Goal: Task Accomplishment & Management: Manage account settings

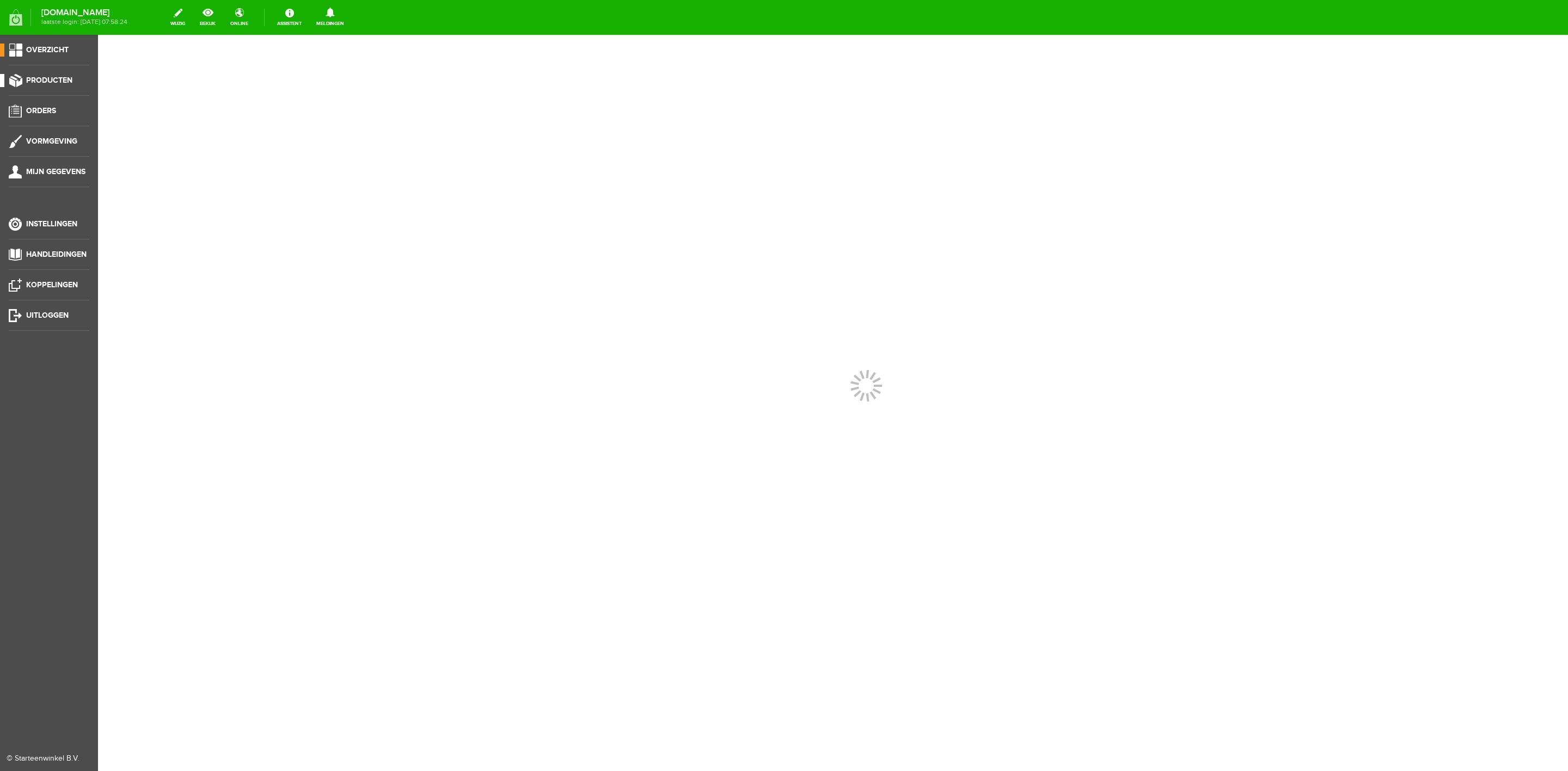
click at [51, 85] on link "Producten" at bounding box center [44, 80] width 89 height 13
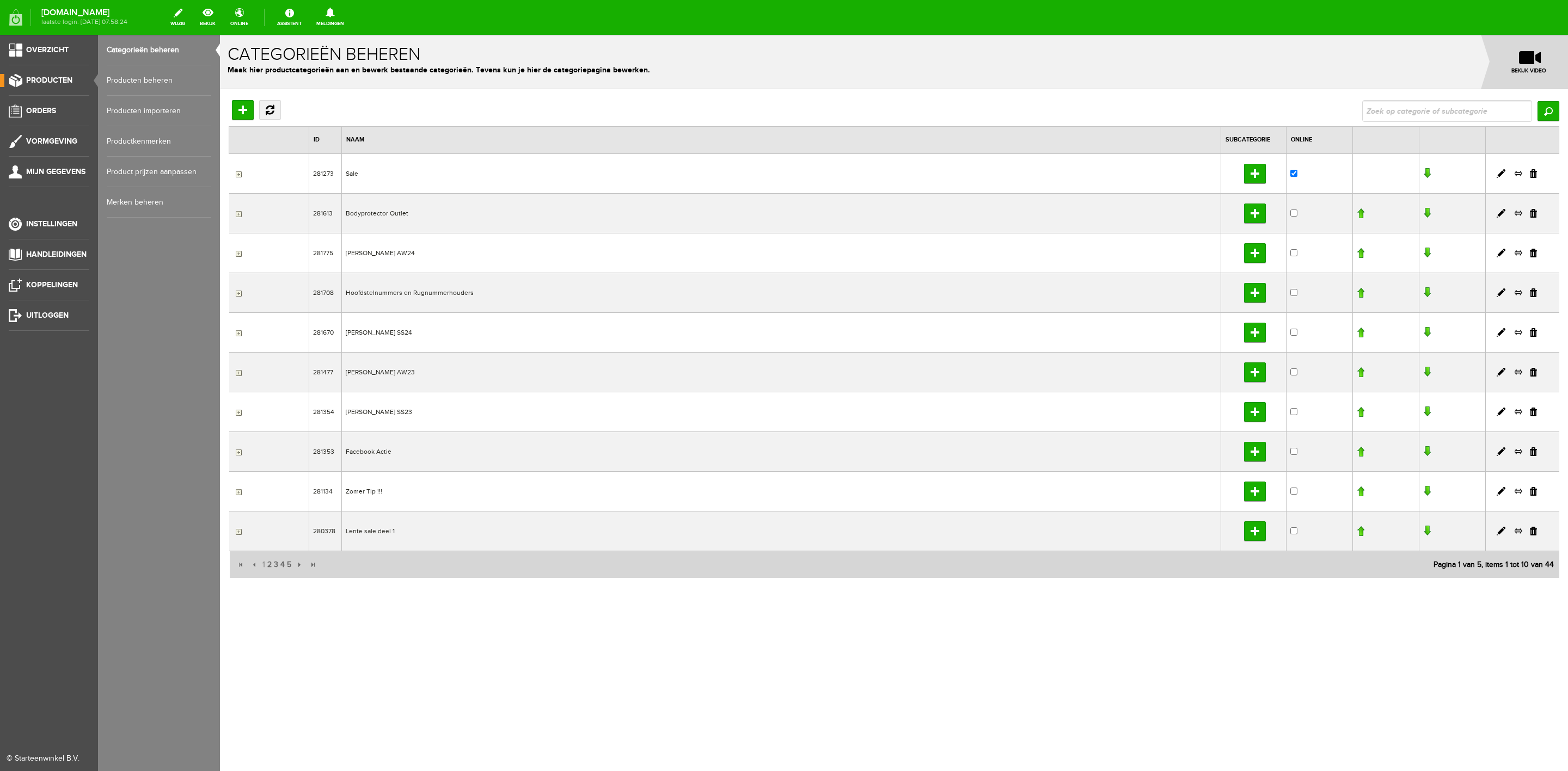
click at [175, 80] on link "Producten beheren" at bounding box center [159, 80] width 105 height 30
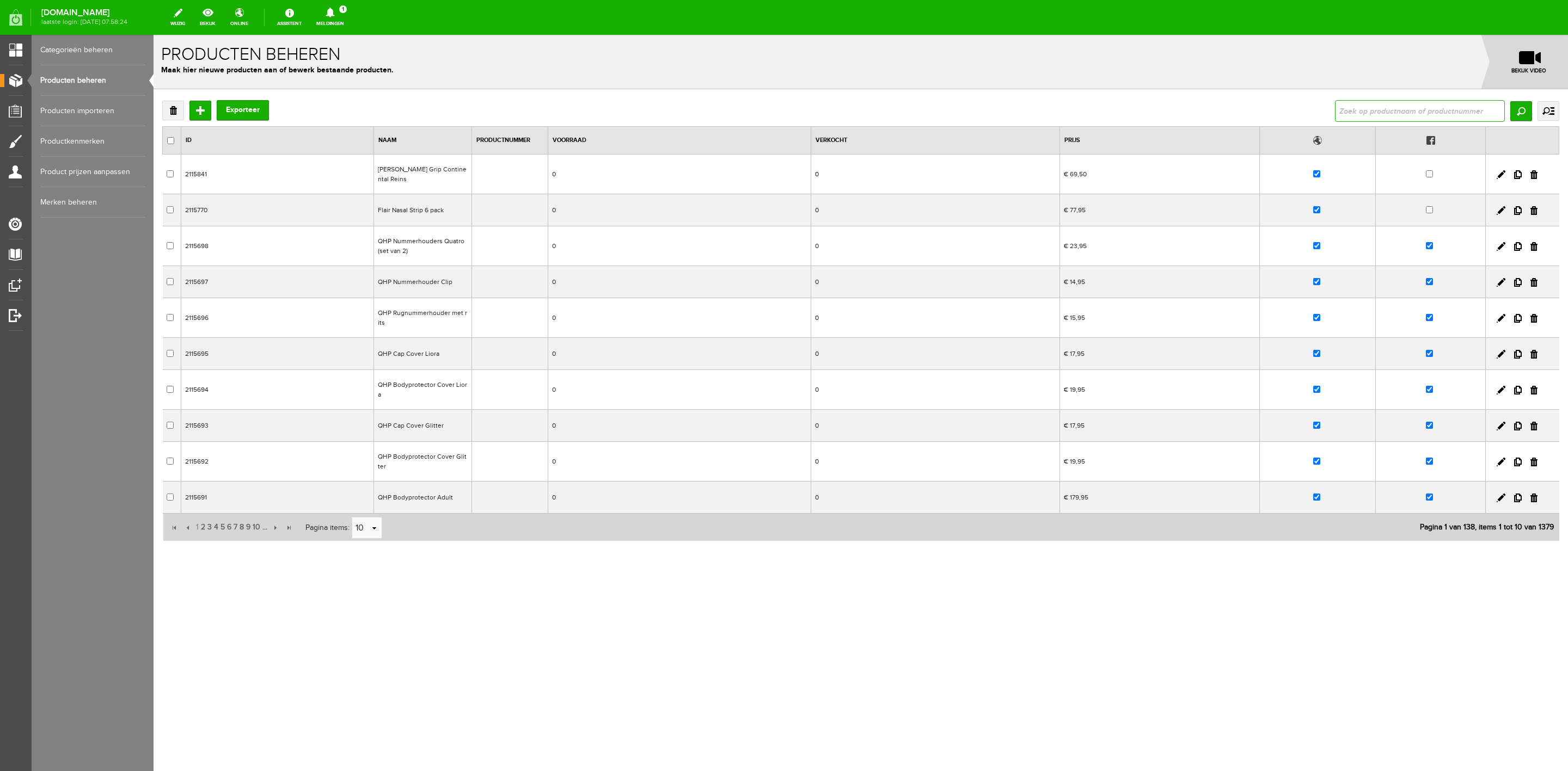
click at [1337, 105] on input "text" at bounding box center [1419, 111] width 170 height 22
click at [1345, 105] on input "text" at bounding box center [1419, 111] width 170 height 22
type input "bamboe"
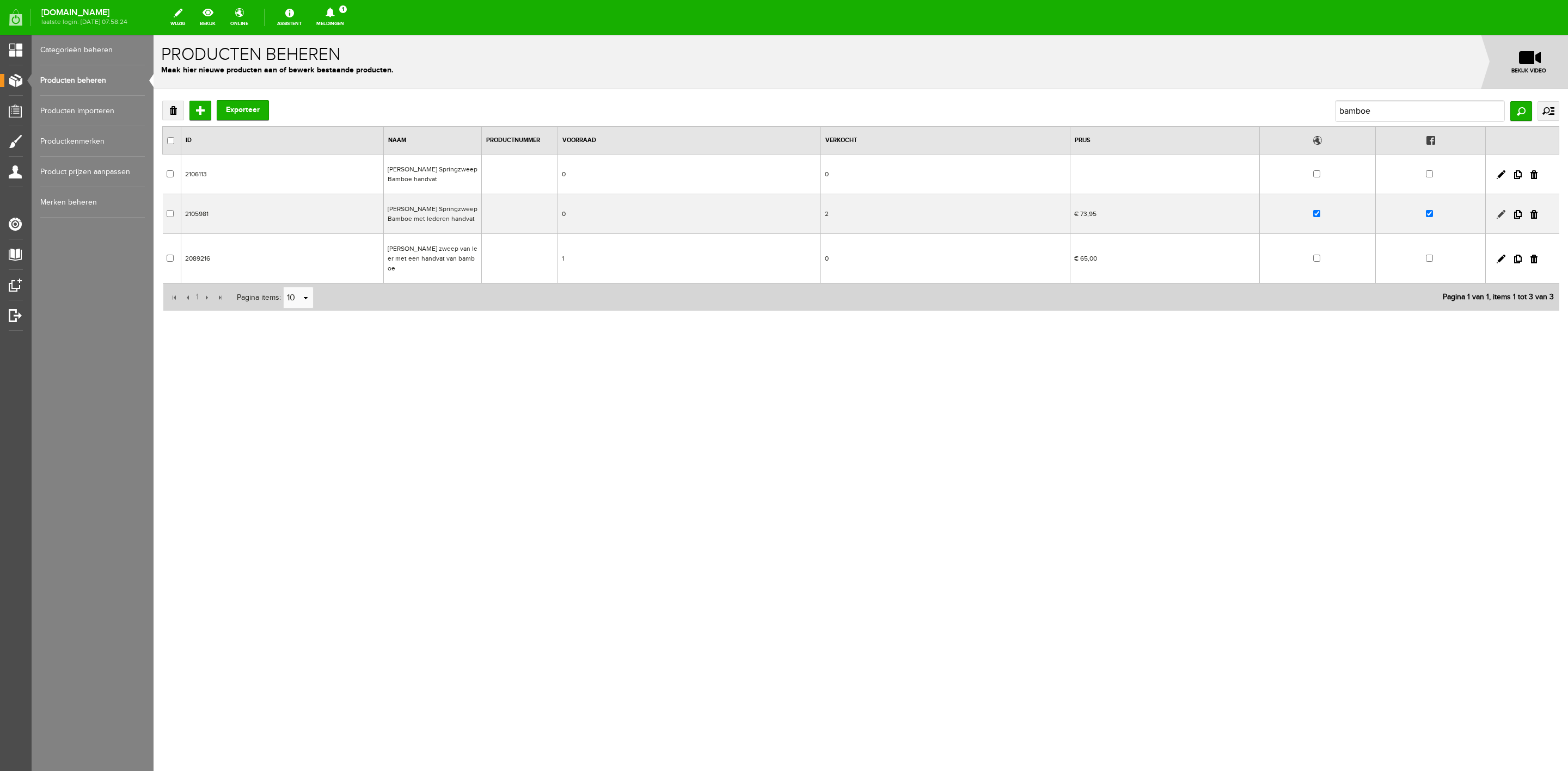
click at [1503, 214] on link at bounding box center [1501, 214] width 9 height 9
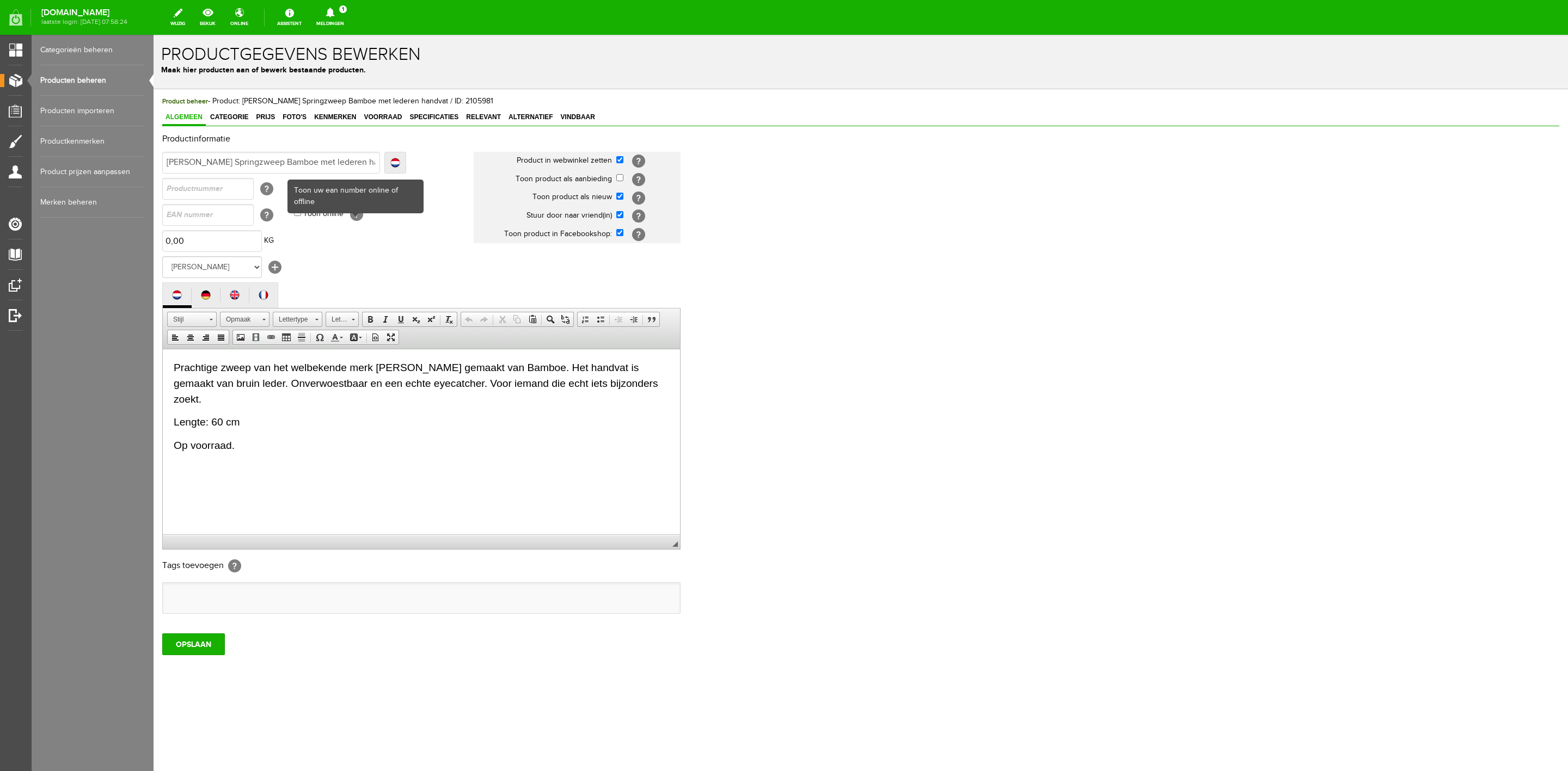
click at [250, 438] on p "Op voorraad." at bounding box center [421, 445] width 495 height 16
click at [234, 108] on div "Product beheer - Product: [PERSON_NAME] Springzweep Bamboe met lederen handvat …" at bounding box center [861, 375] width 1397 height 559
click at [237, 117] on span "Categorie" at bounding box center [229, 117] width 44 height 8
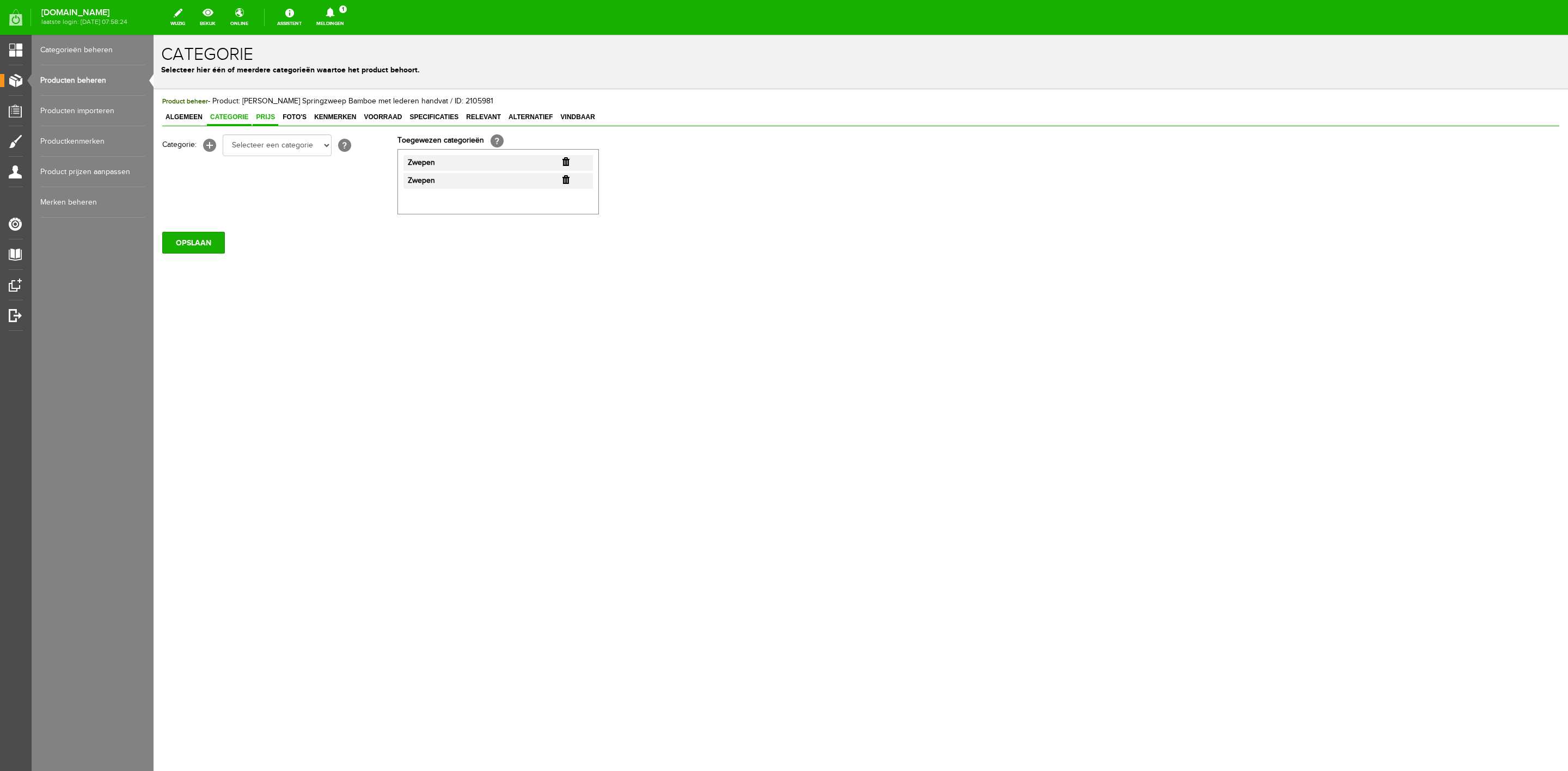
click at [265, 116] on span "Prijs" at bounding box center [265, 117] width 26 height 8
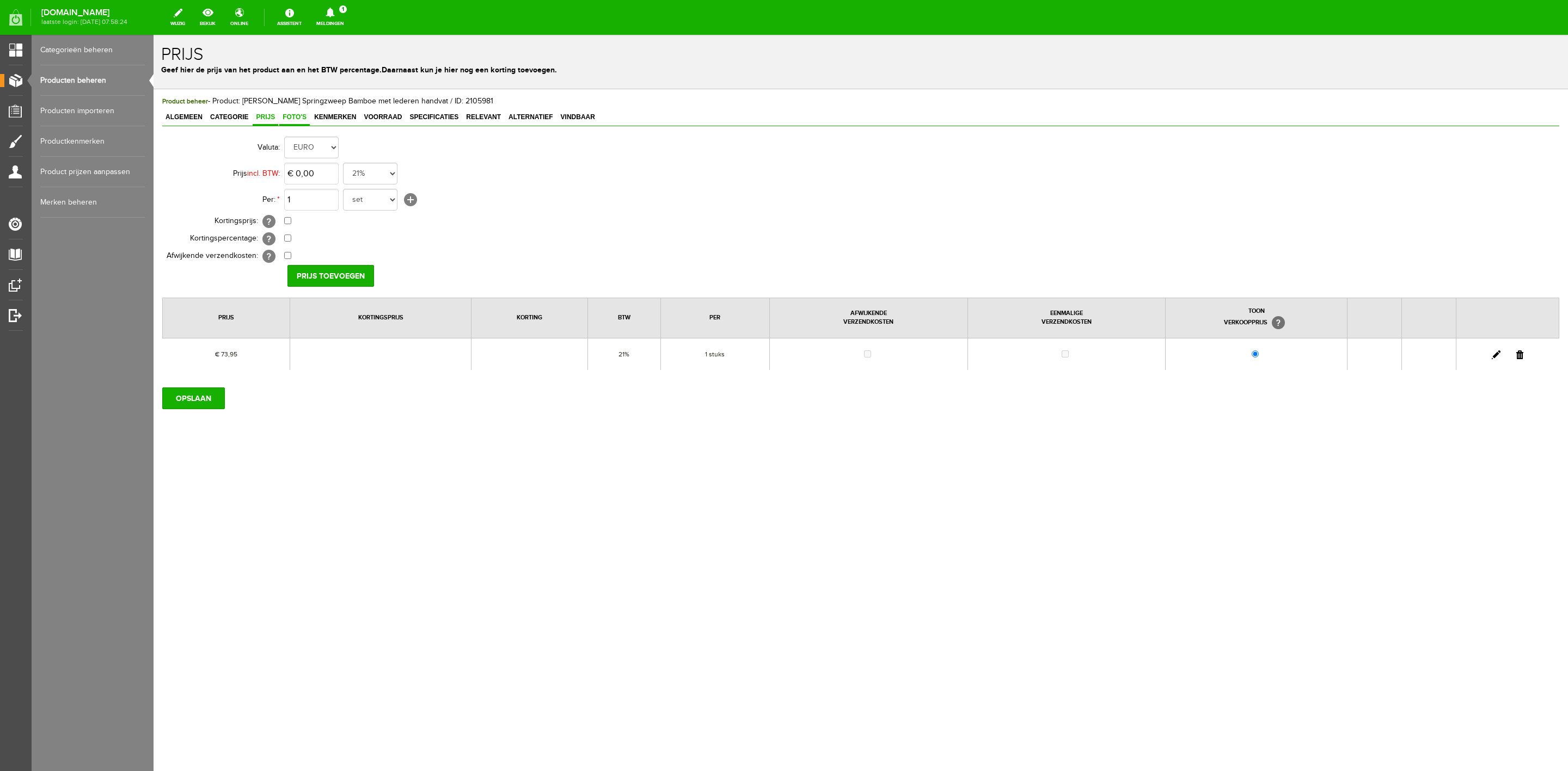
click at [309, 119] on span "Foto's" at bounding box center [295, 117] width 30 height 8
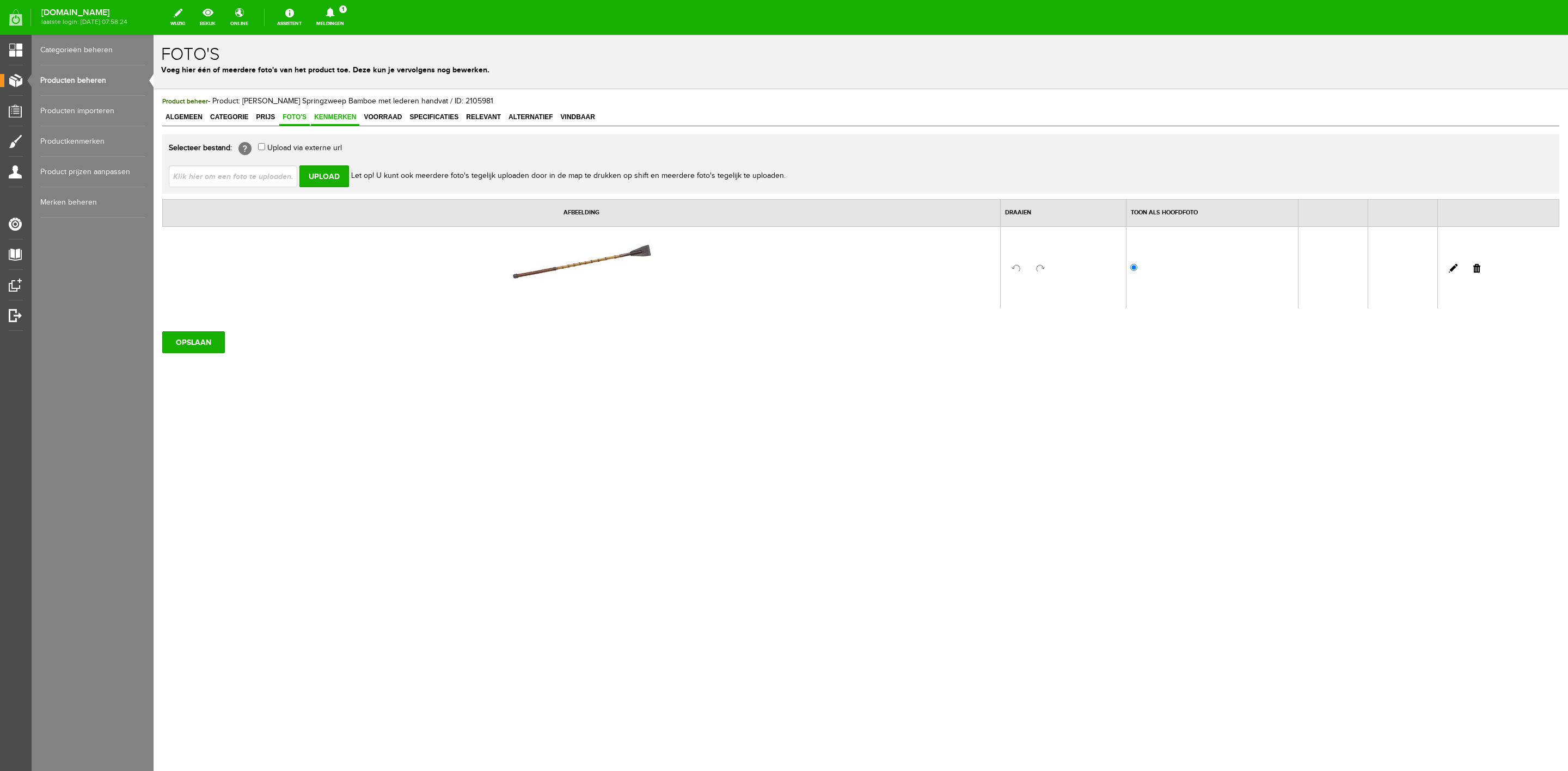
click at [322, 118] on span "Kenmerken" at bounding box center [335, 117] width 49 height 8
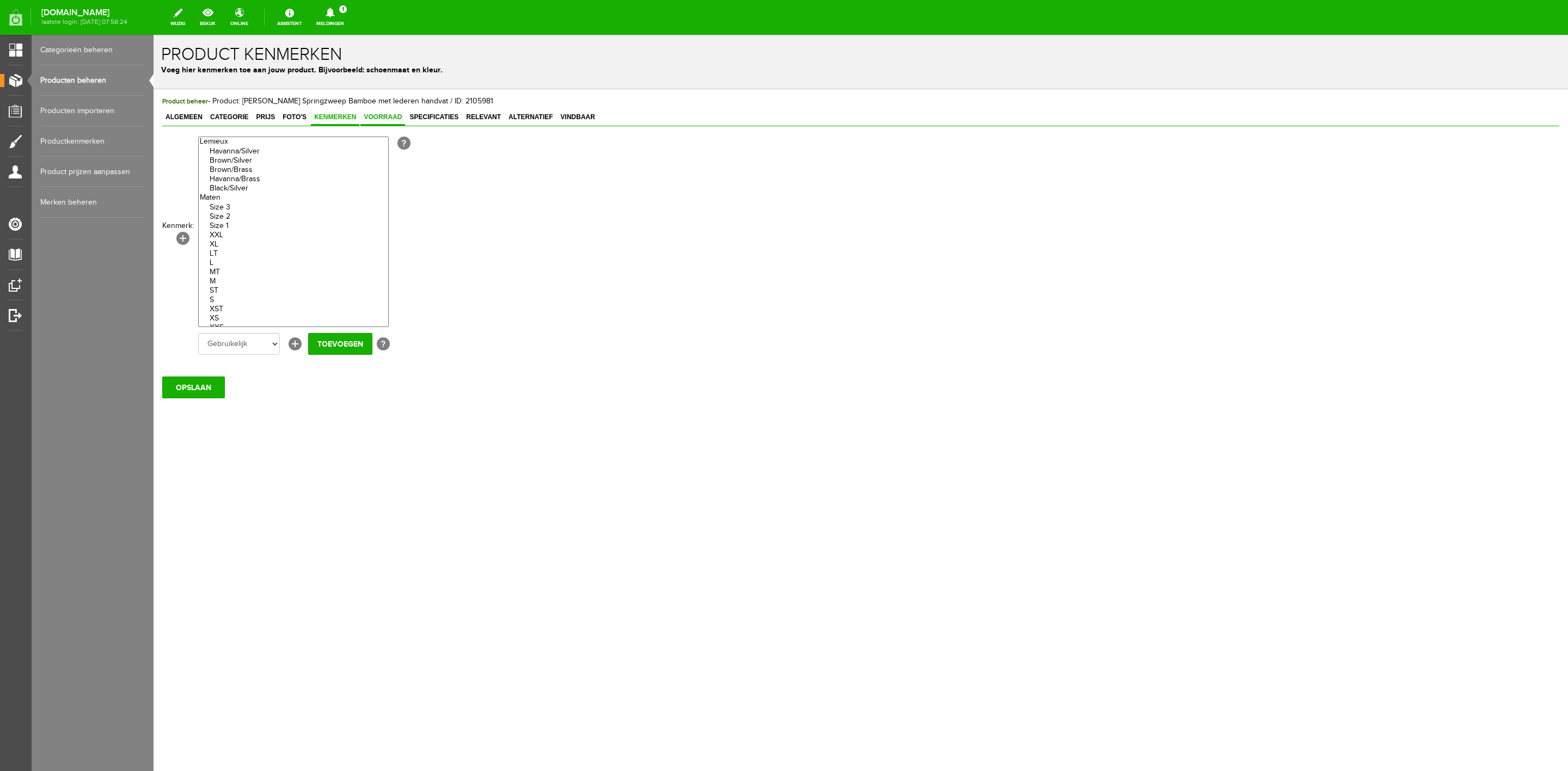
click at [379, 119] on span "Voorraad" at bounding box center [382, 117] width 44 height 8
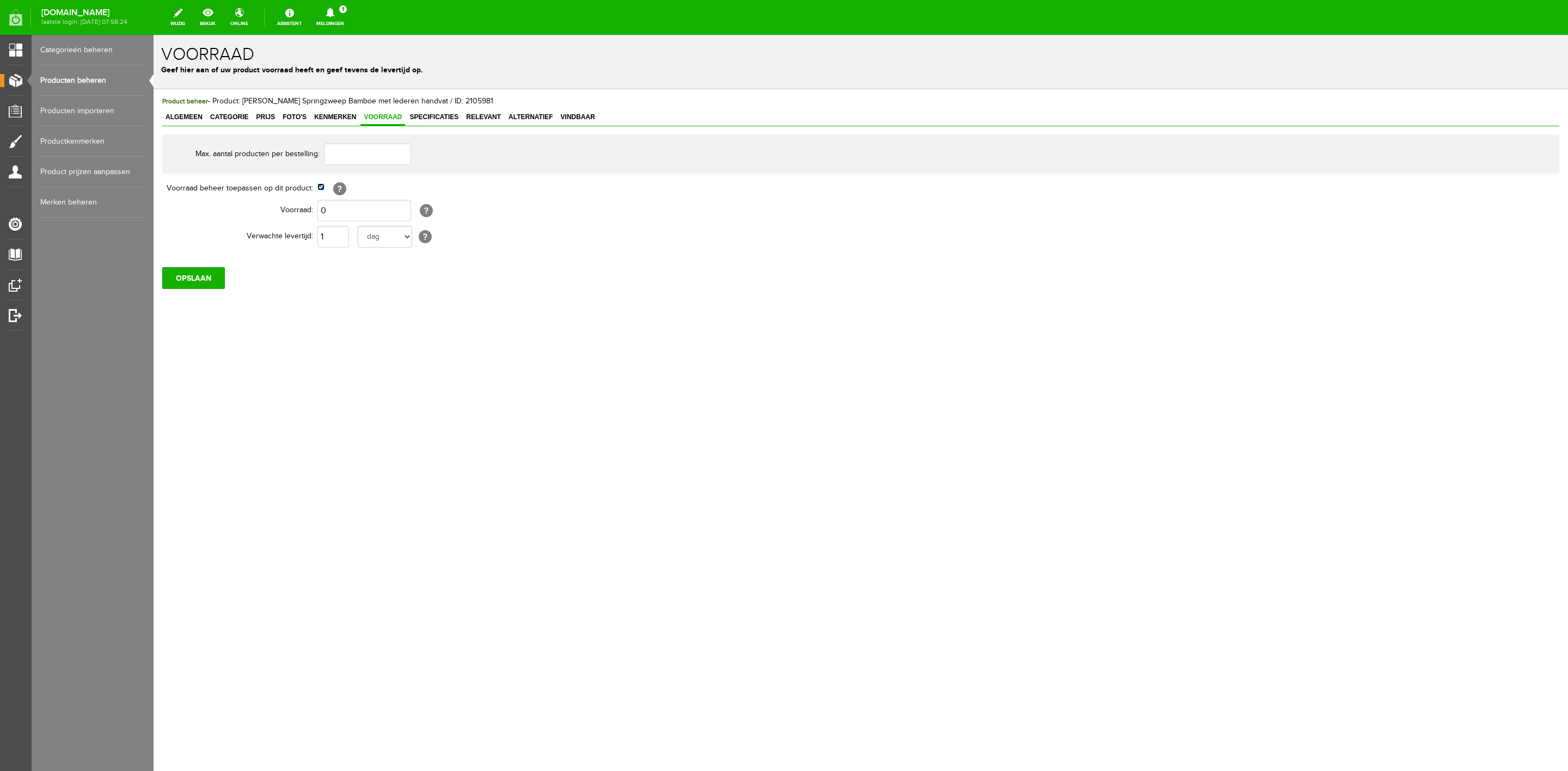
click at [318, 184] on input "checkbox" at bounding box center [321, 187] width 7 height 7
checkbox input "false"
click at [190, 227] on input "OPSLAAN" at bounding box center [194, 226] width 63 height 22
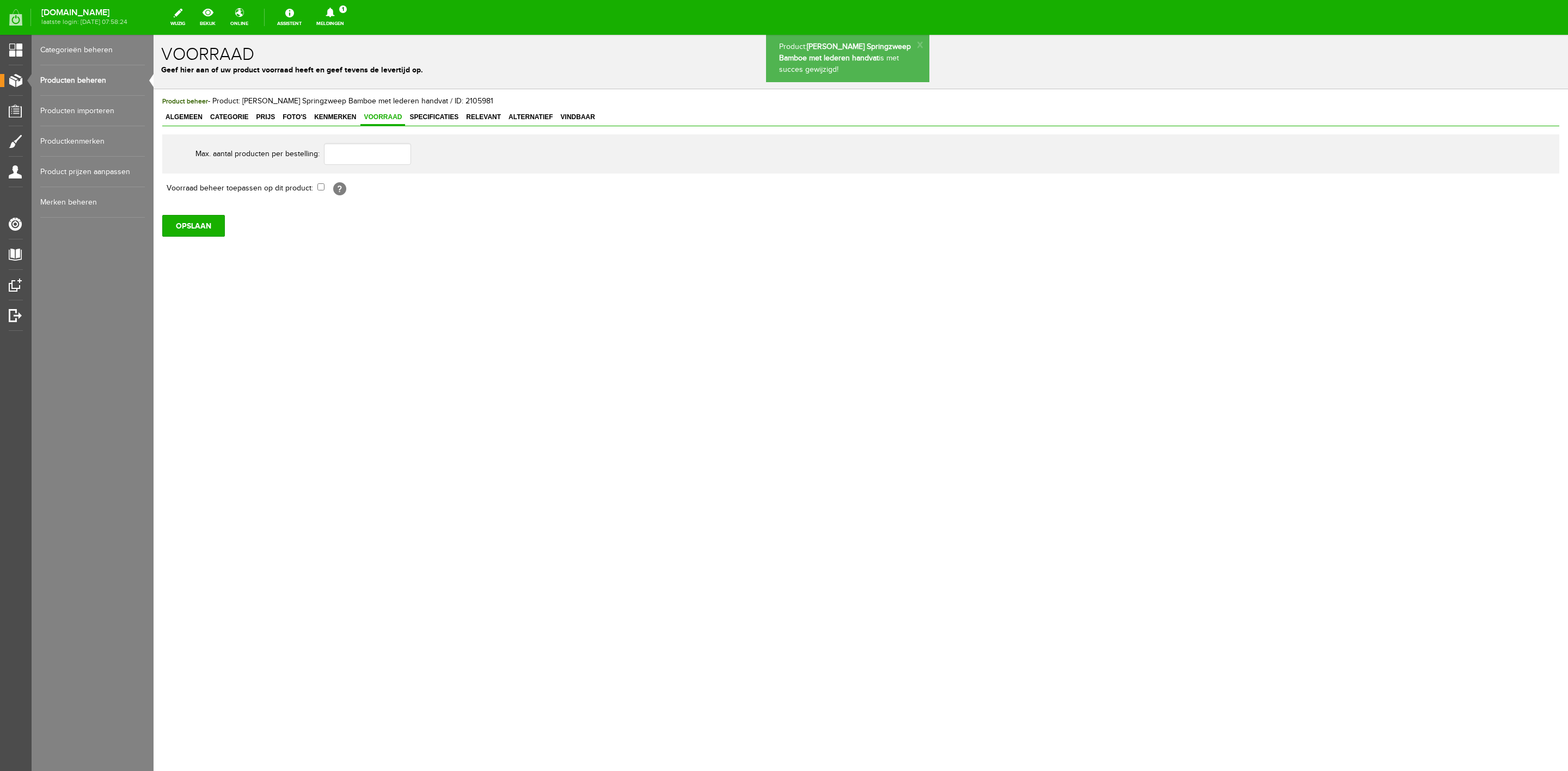
click at [433, 116] on span "Specificaties" at bounding box center [433, 117] width 55 height 8
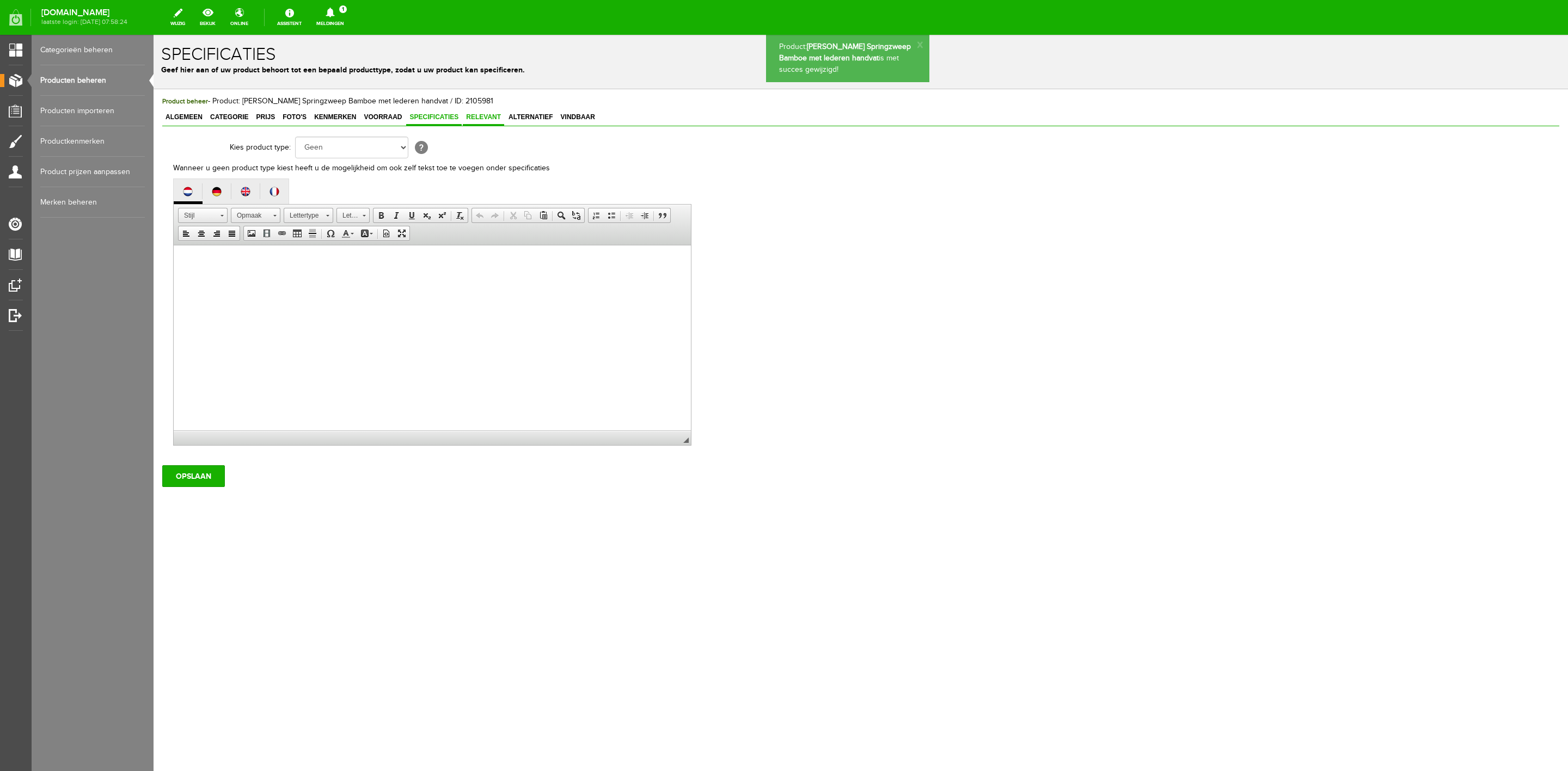
click at [500, 125] on link "Relevant" at bounding box center [483, 118] width 41 height 16
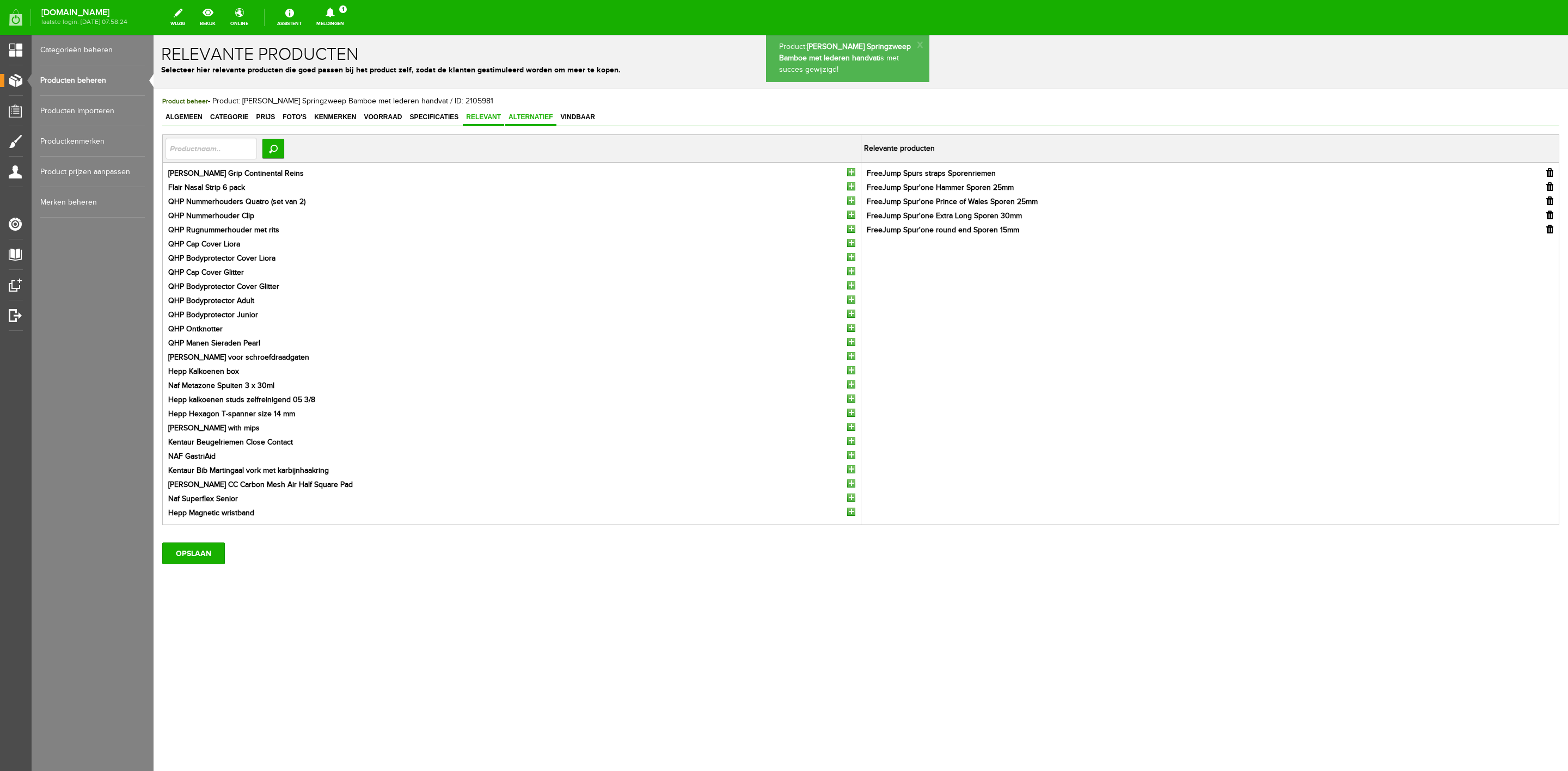
click at [519, 115] on span "Alternatief" at bounding box center [531, 117] width 51 height 8
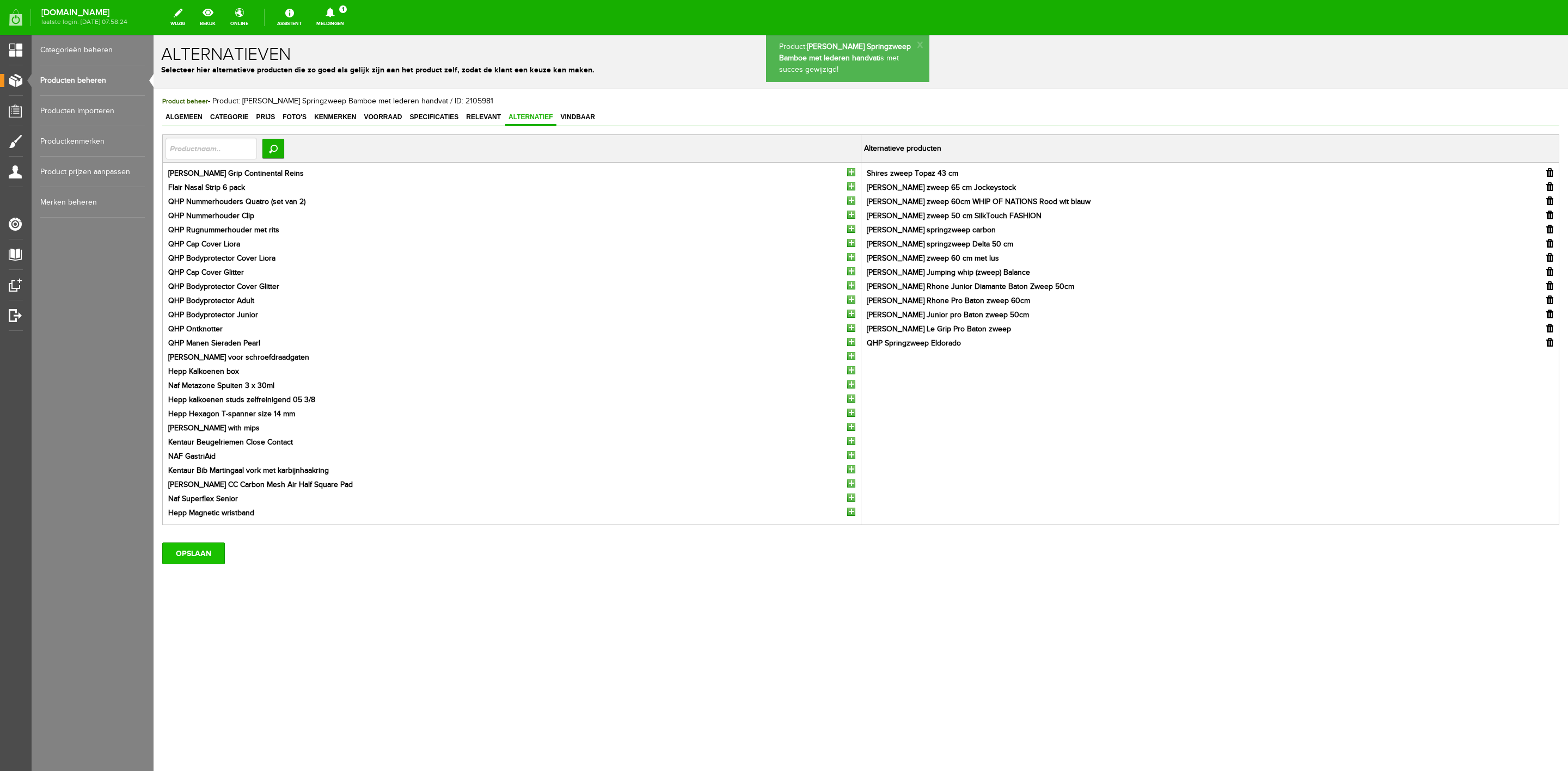
click at [216, 552] on input "OPSLAAN" at bounding box center [194, 554] width 63 height 22
click at [494, 117] on span "Relevant" at bounding box center [483, 117] width 41 height 8
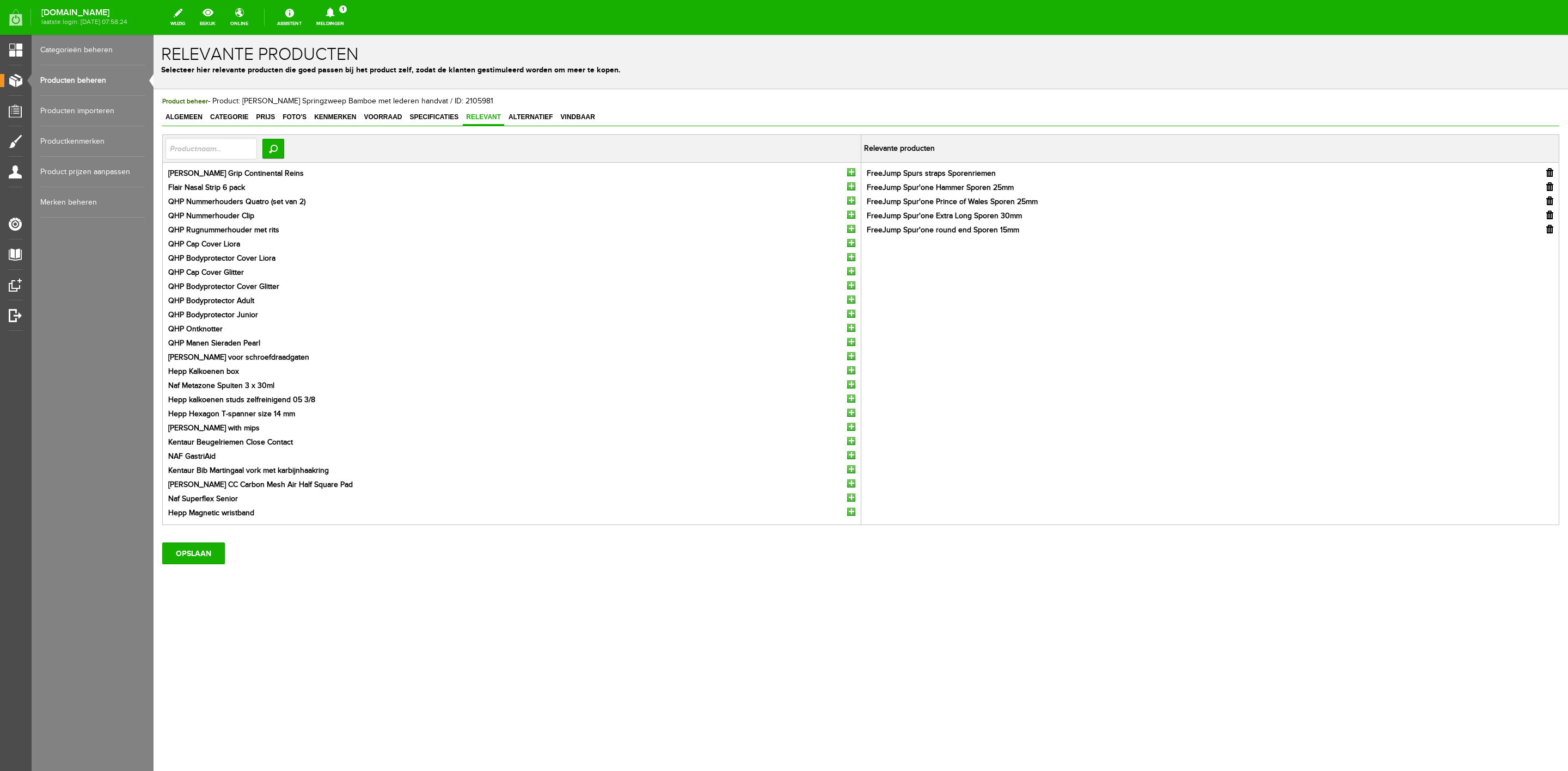
click at [334, 16] on icon at bounding box center [330, 13] width 9 height 10
click at [360, 59] on link "Er is een nieuwe order( #6537 ) geplaatst door [PERSON_NAME]" at bounding box center [330, 74] width 107 height 33
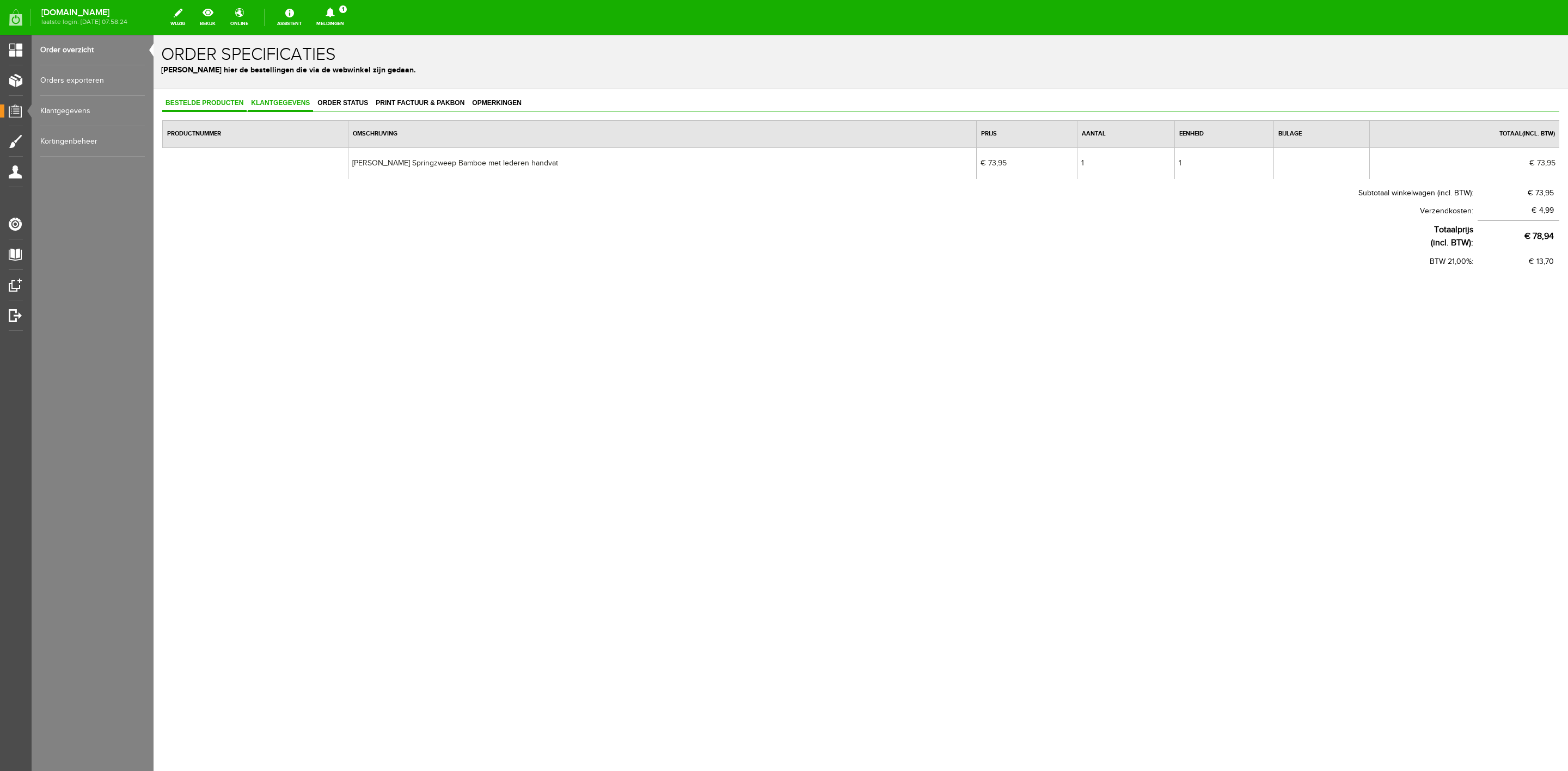
click at [264, 101] on span "Klantgegevens" at bounding box center [280, 103] width 65 height 8
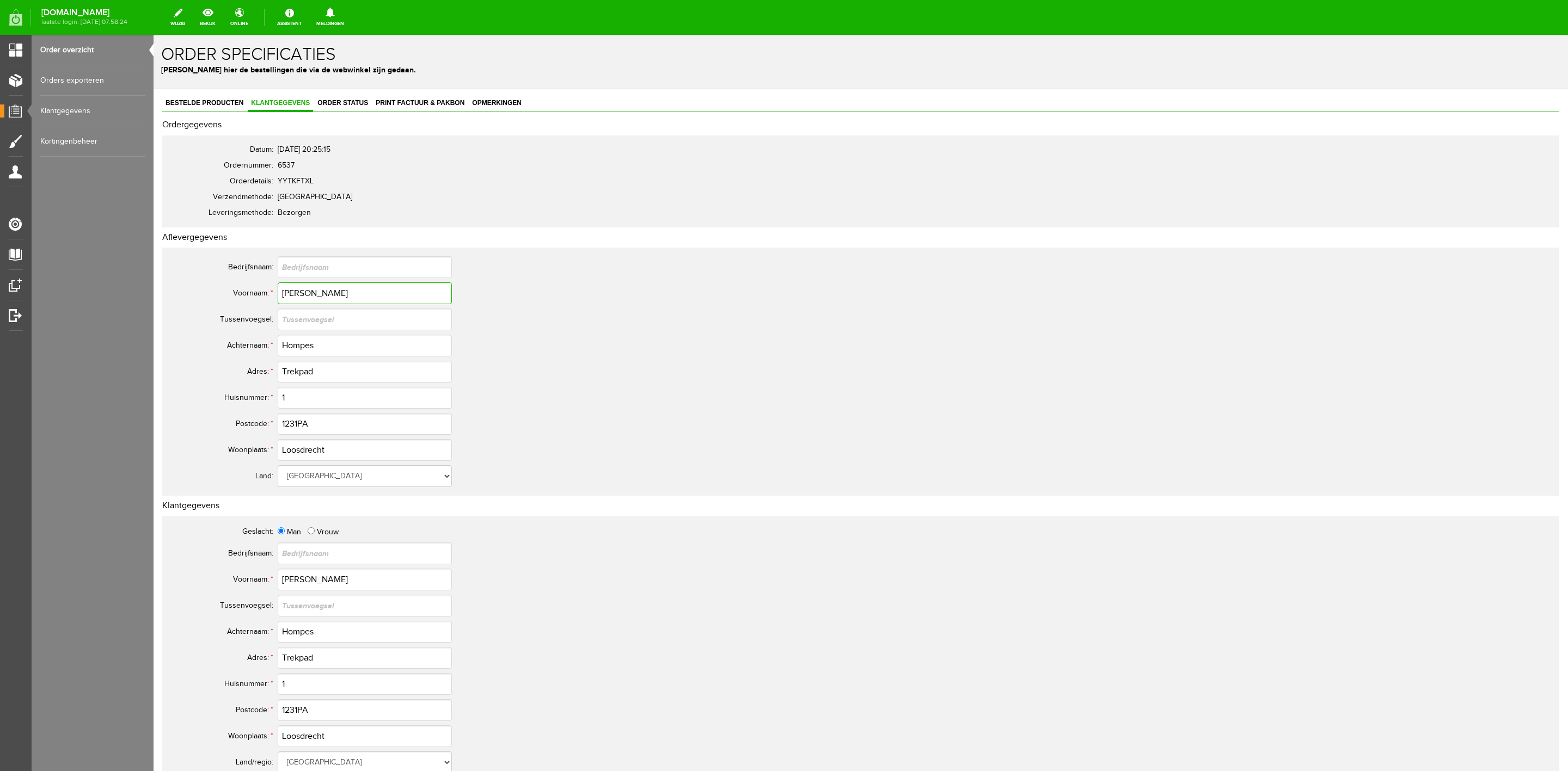
click at [303, 292] on input "[PERSON_NAME]" at bounding box center [365, 293] width 174 height 22
click at [312, 353] on input "Hompes" at bounding box center [365, 346] width 174 height 22
click at [283, 417] on input "1231PA" at bounding box center [365, 424] width 174 height 22
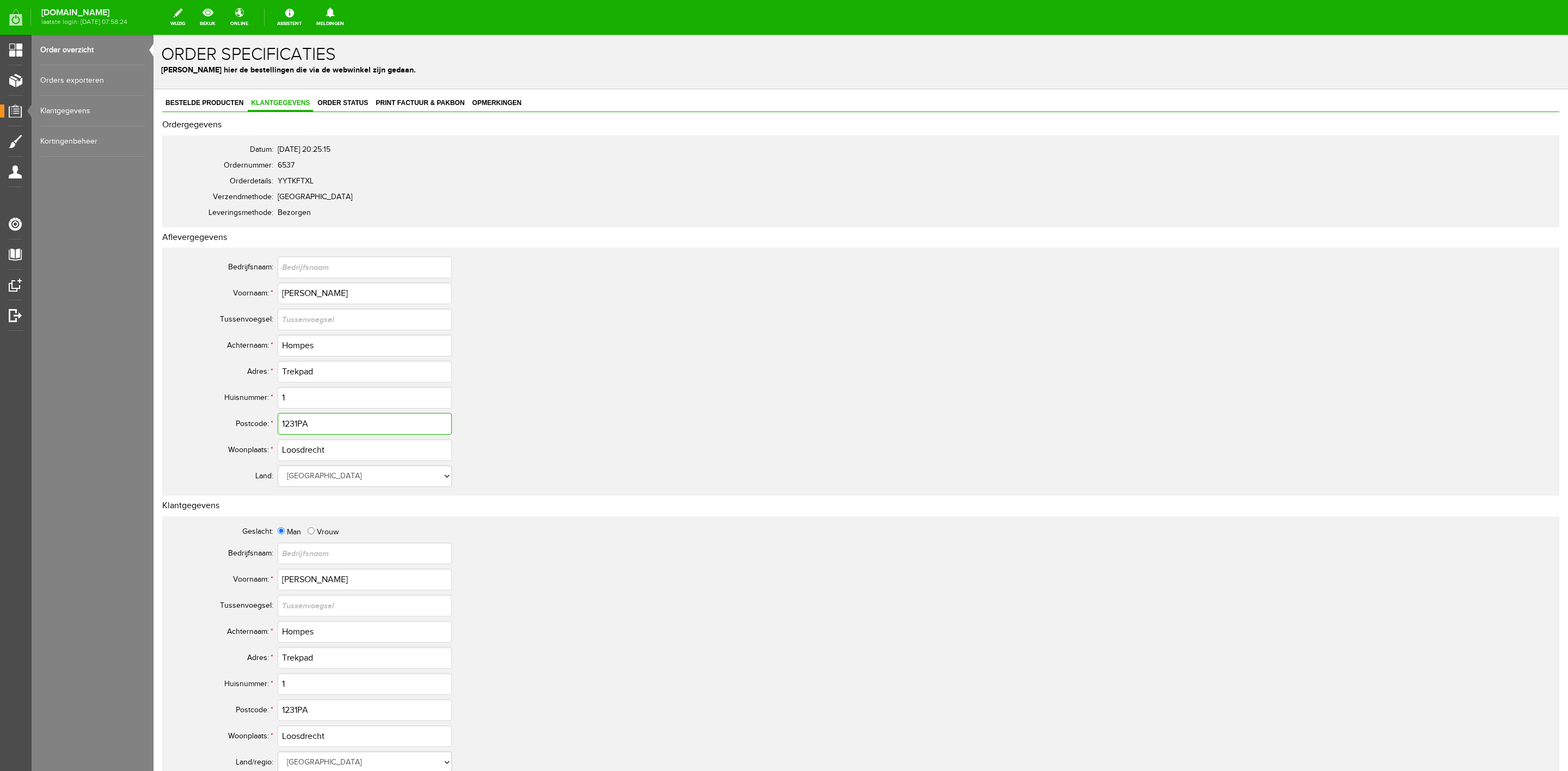
click at [283, 417] on input "1231PA" at bounding box center [365, 424] width 174 height 22
click at [404, 106] on span "Print factuur & pakbon" at bounding box center [420, 103] width 96 height 8
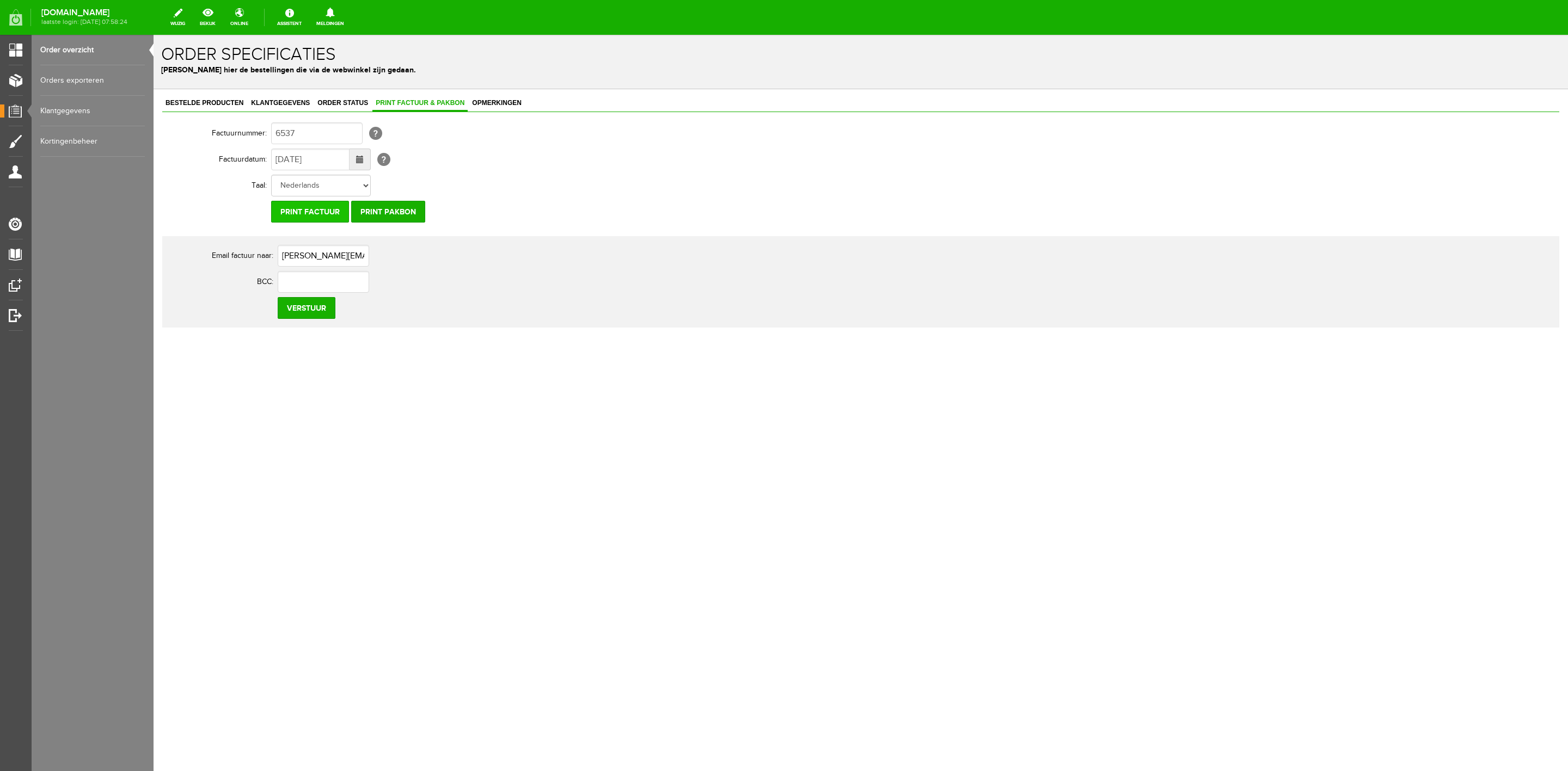
click at [302, 209] on input "Print factuur" at bounding box center [310, 212] width 78 height 22
click at [384, 225] on div "Factuurnummer: 6537 [?] Factuurdatum: [DATE] [?] Taal: Nederlands Duits [PERSON…" at bounding box center [861, 224] width 1397 height 208
click at [385, 206] on input "Print pakbon" at bounding box center [388, 212] width 74 height 22
click at [407, 215] on input "Print pakbon" at bounding box center [388, 212] width 74 height 22
click at [353, 101] on span "Order status" at bounding box center [343, 103] width 57 height 8
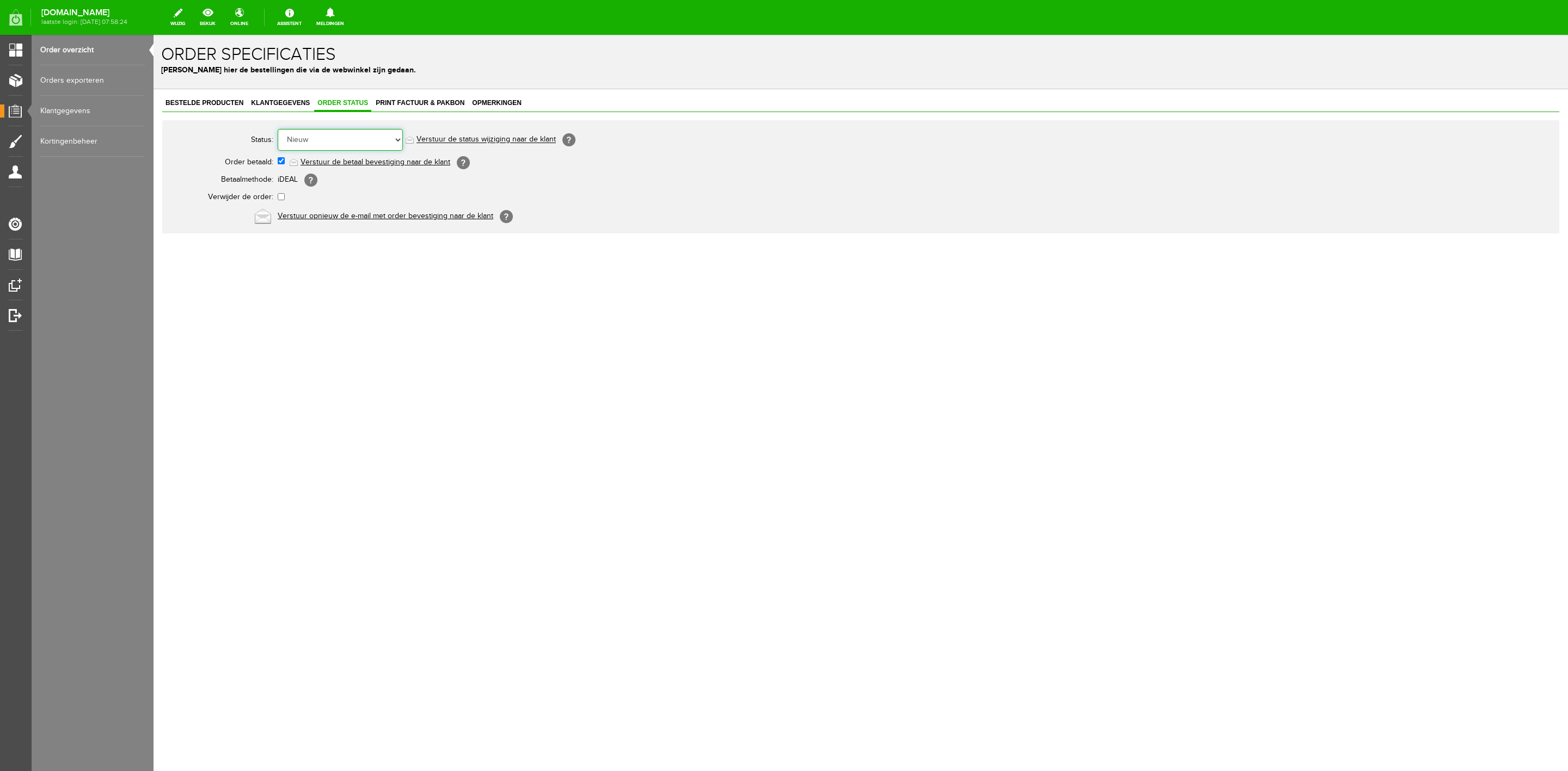
click at [332, 138] on select "Order niet afgerond Nieuw Order in behandeling Wacht op leverancier Wacht op be…" at bounding box center [340, 140] width 125 height 22
select select "5"
click at [278, 129] on select "Order niet afgerond Nieuw Order in behandeling Wacht op leverancier Wacht op be…" at bounding box center [340, 140] width 125 height 22
click at [464, 144] on link "Verstuur de status wijziging naar de klant" at bounding box center [486, 140] width 139 height 9
